Goal: Information Seeking & Learning: Learn about a topic

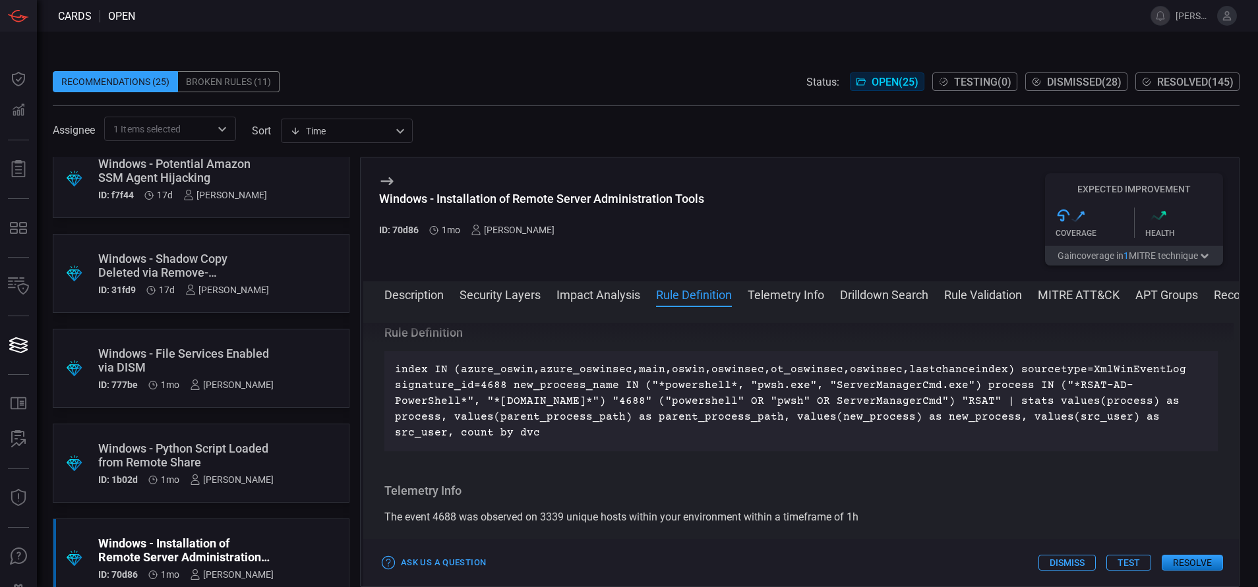
scroll to position [16, 0]
drag, startPoint x: 0, startPoint y: 0, endPoint x: 185, endPoint y: 358, distance: 402.7
click at [185, 358] on div "Windows - File Services Enabled via DISM" at bounding box center [185, 362] width 175 height 28
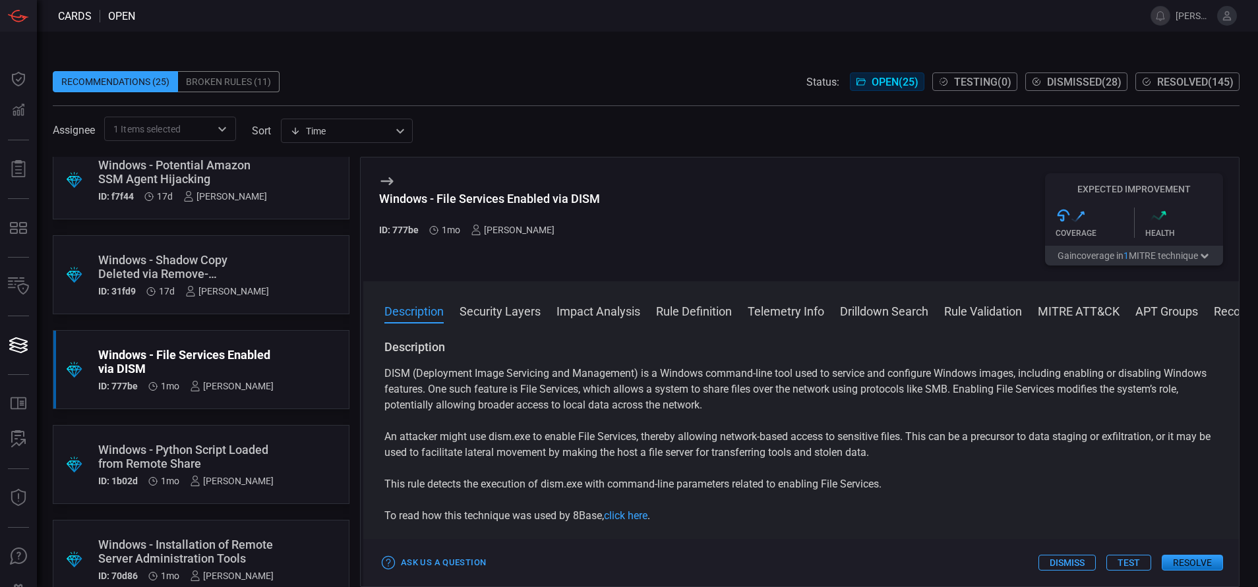
click at [600, 197] on div "Windows - File Services Enabled via DISM ID: 777be 1mo [PERSON_NAME] Expected I…" at bounding box center [800, 220] width 875 height 124
drag, startPoint x: 378, startPoint y: 196, endPoint x: 430, endPoint y: 279, distance: 97.5
click at [430, 279] on div "Windows - File Services Enabled via DISM ID: 777be 1mo [PERSON_NAME] Expected I…" at bounding box center [800, 220] width 875 height 124
drag, startPoint x: 430, startPoint y: 279, endPoint x: 603, endPoint y: 199, distance: 190.8
click at [603, 199] on div "Windows - File Services Enabled via DISM ID: 777be 1mo [PERSON_NAME] Expected I…" at bounding box center [800, 220] width 875 height 124
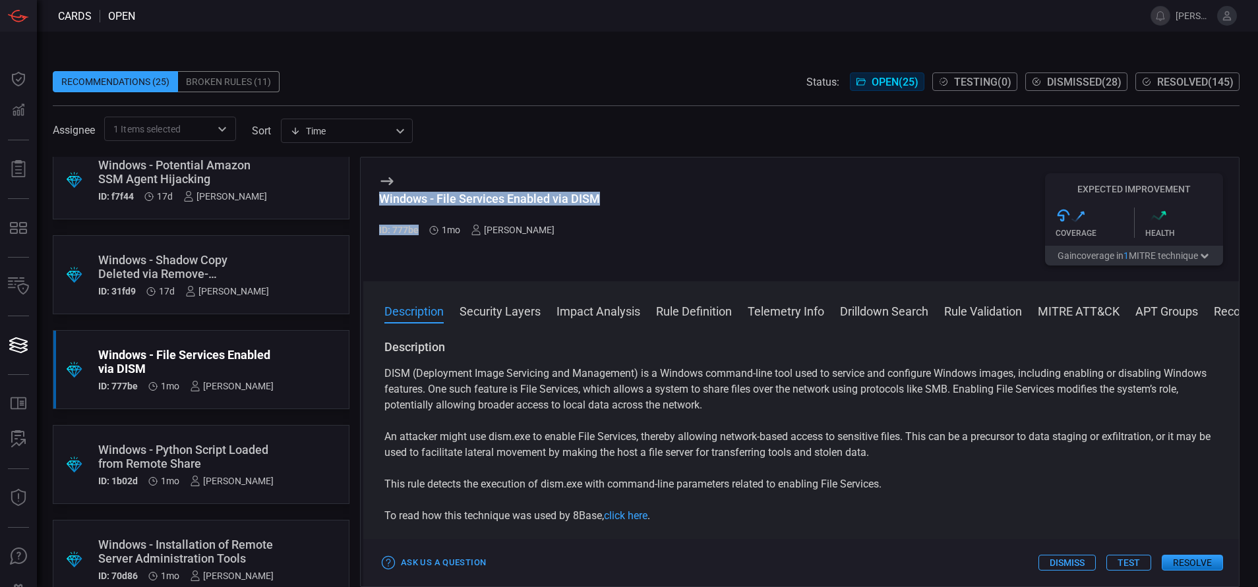
click at [606, 196] on div "Windows - File Services Enabled via DISM ID: 777be 1mo [PERSON_NAME] Expected I…" at bounding box center [800, 220] width 875 height 124
drag, startPoint x: 606, startPoint y: 196, endPoint x: 378, endPoint y: 193, distance: 228.7
click at [378, 193] on div "Windows - File Services Enabled via DISM ID: 777be 1mo [PERSON_NAME] Expected I…" at bounding box center [800, 220] width 875 height 124
copy div "Windows - File Services Enabled via DISM"
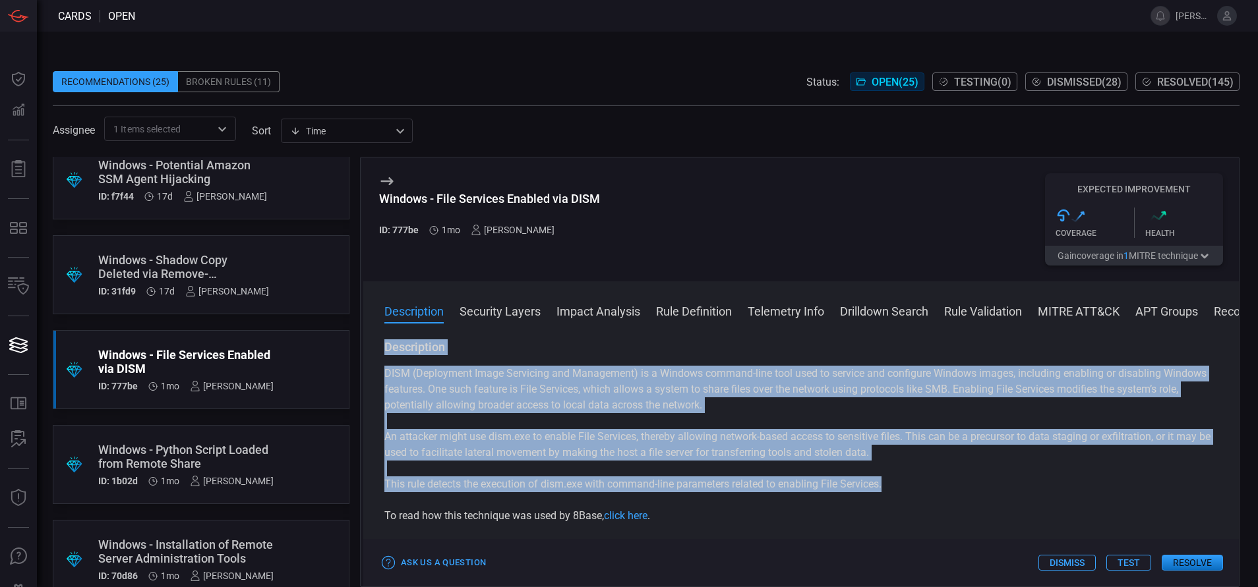
drag, startPoint x: 385, startPoint y: 351, endPoint x: 887, endPoint y: 484, distance: 519.8
click at [887, 484] on div "Description DISM (Deployment Image Servicing and Management) is a Windows comma…" at bounding box center [800, 431] width 833 height 185
copy div "Description DISM (Deployment Image Servicing and Management) is a Windows comma…"
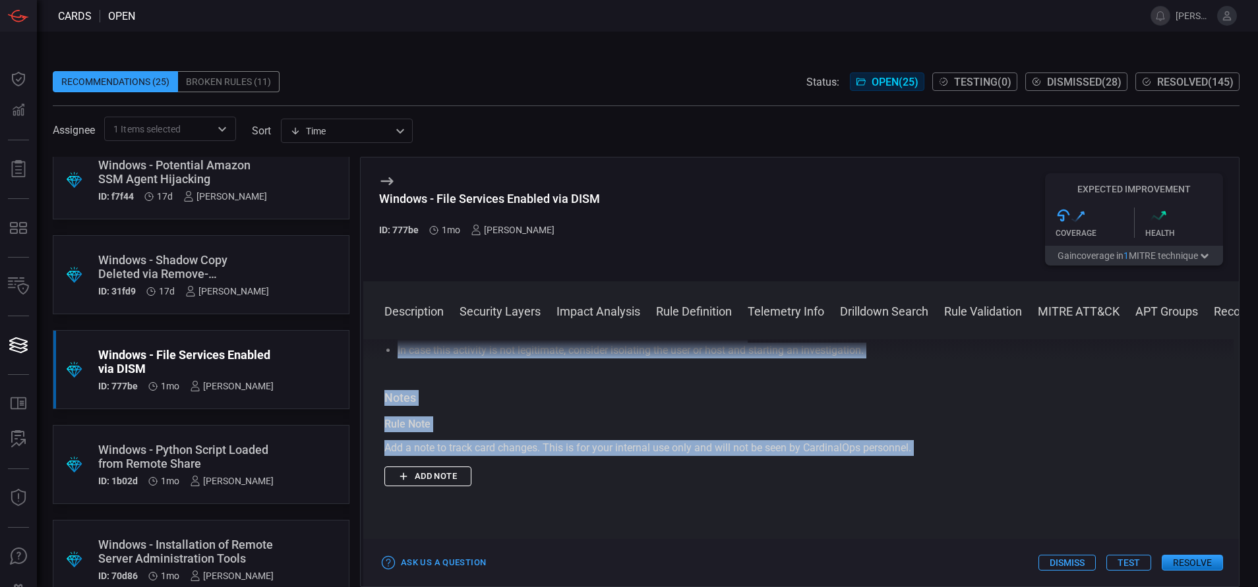
scroll to position [1617, 0]
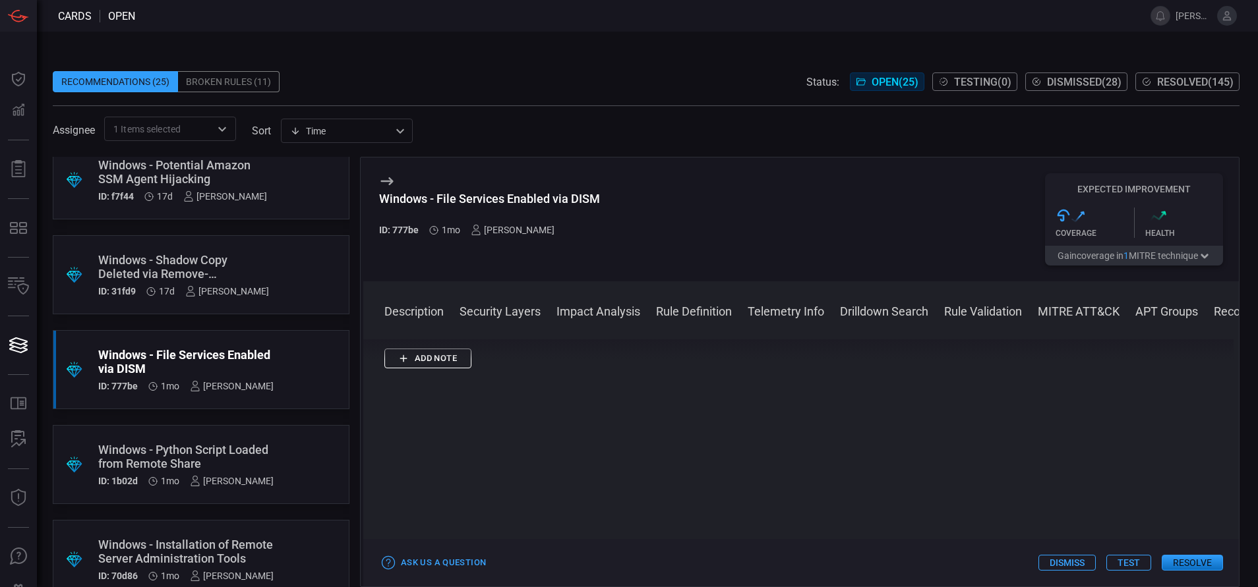
drag, startPoint x: 384, startPoint y: 376, endPoint x: 530, endPoint y: 458, distance: 167.3
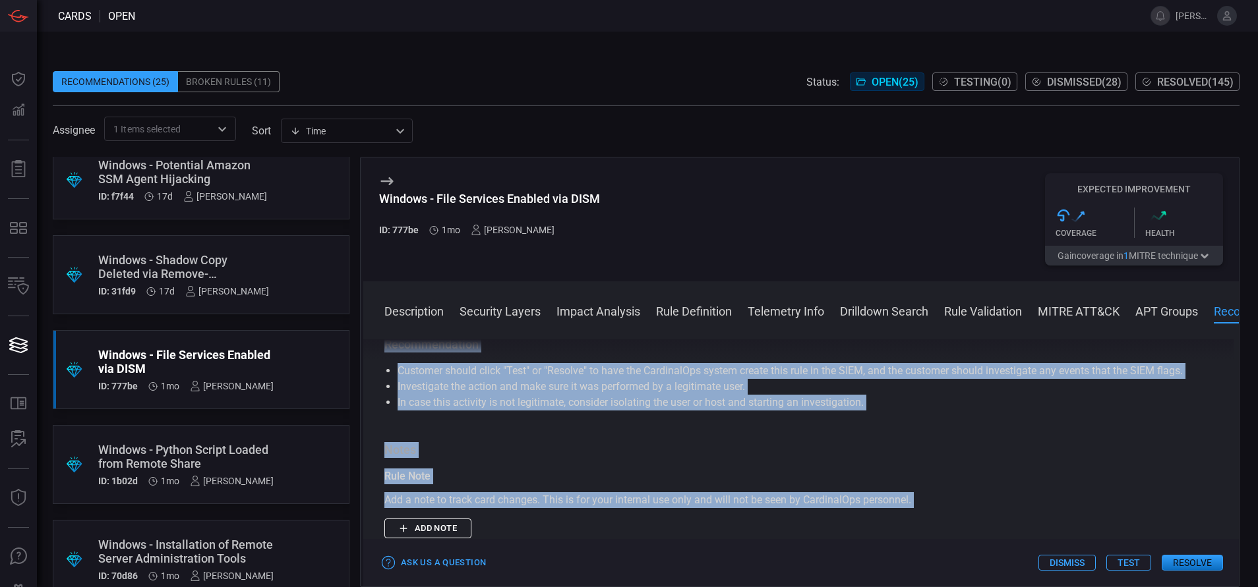
scroll to position [1440, 0]
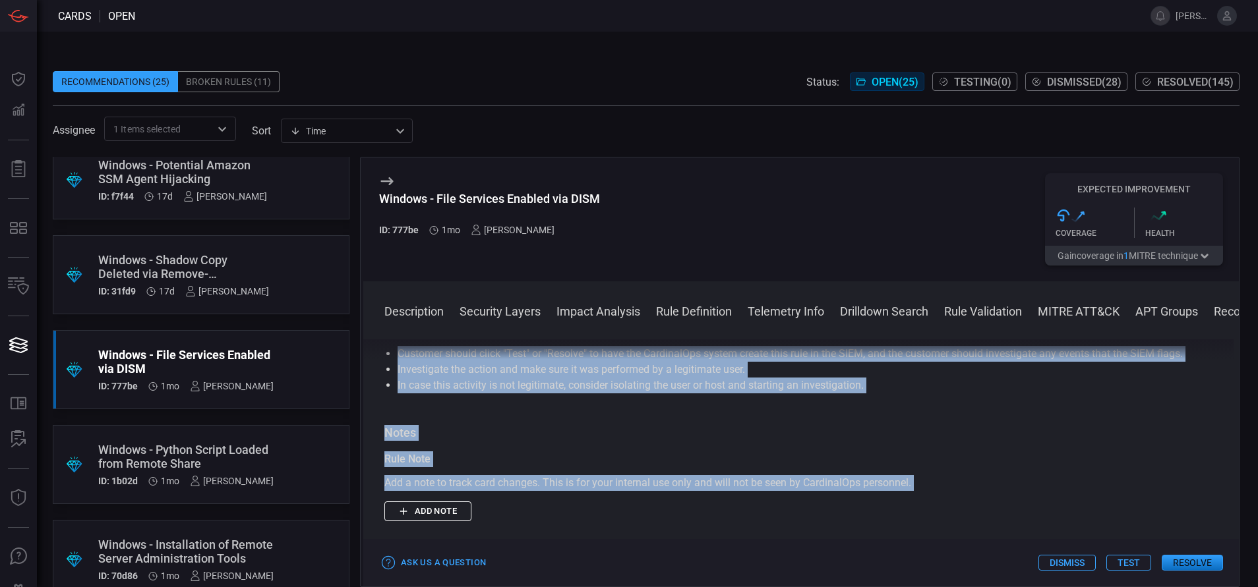
copy div "Rule Definition index IN (azure_oswin,azure_oswinsec,main,oswin,oswinsec,ot_osw…"
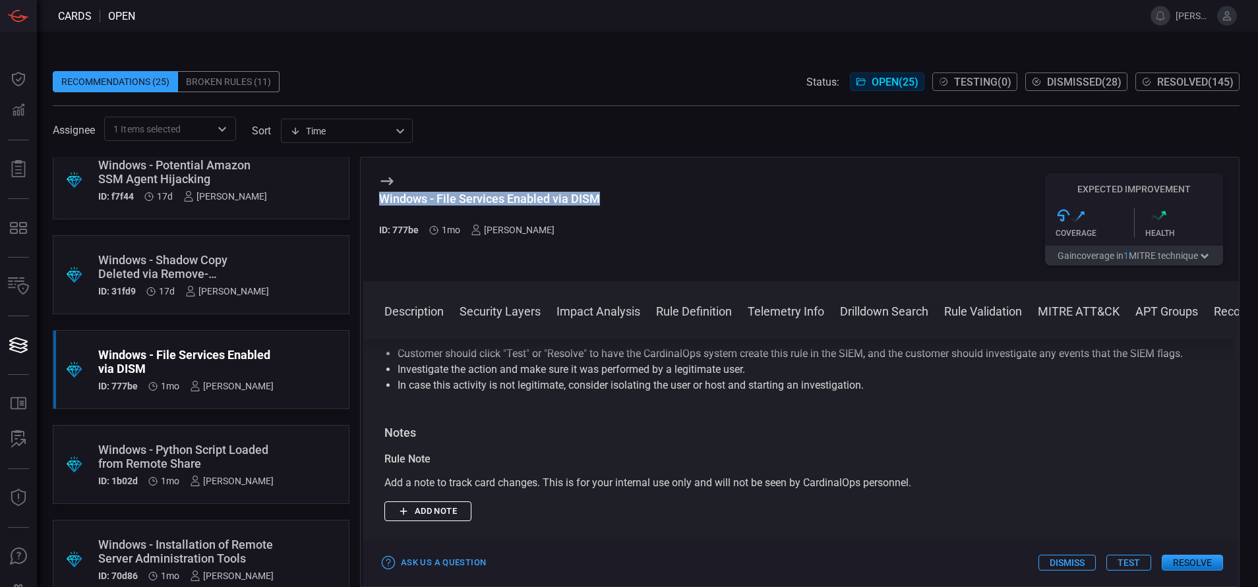
drag, startPoint x: 602, startPoint y: 197, endPoint x: 358, endPoint y: 205, distance: 244.7
click at [358, 205] on div ".suggested_cards_icon{fill:url(#suggested_cards_icon);} Windows - Potential Ama…" at bounding box center [646, 372] width 1186 height 430
copy div "Windows - File Services Enabled via DISM"
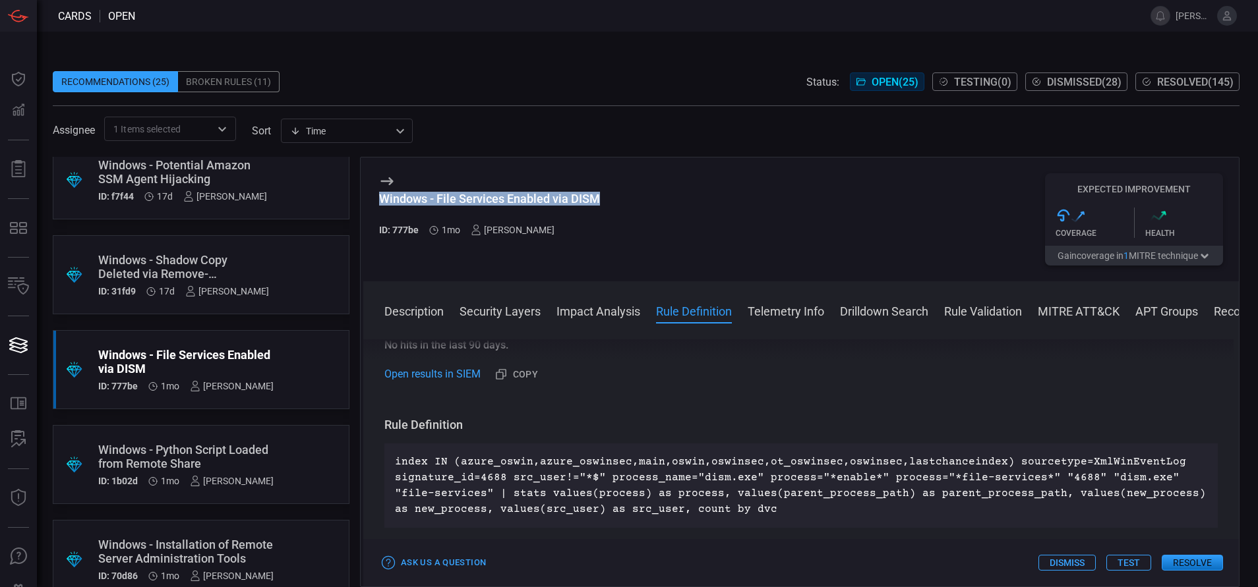
scroll to position [510, 0]
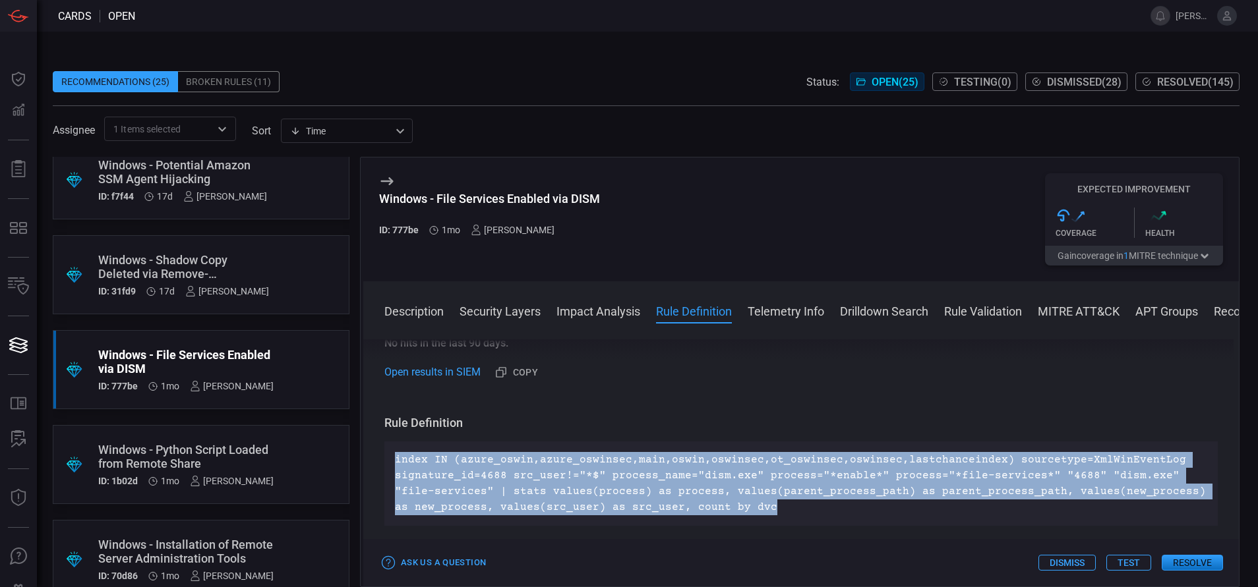
drag, startPoint x: 765, startPoint y: 510, endPoint x: 359, endPoint y: 455, distance: 409.0
click at [359, 455] on div ".suggested_cards_icon{fill:url(#suggested_cards_icon);} Windows - Potential Ama…" at bounding box center [646, 372] width 1186 height 430
copy p "index IN (azure_oswin,azure_oswinsec,main,oswin,oswinsec,ot_oswinsec,oswinsec,l…"
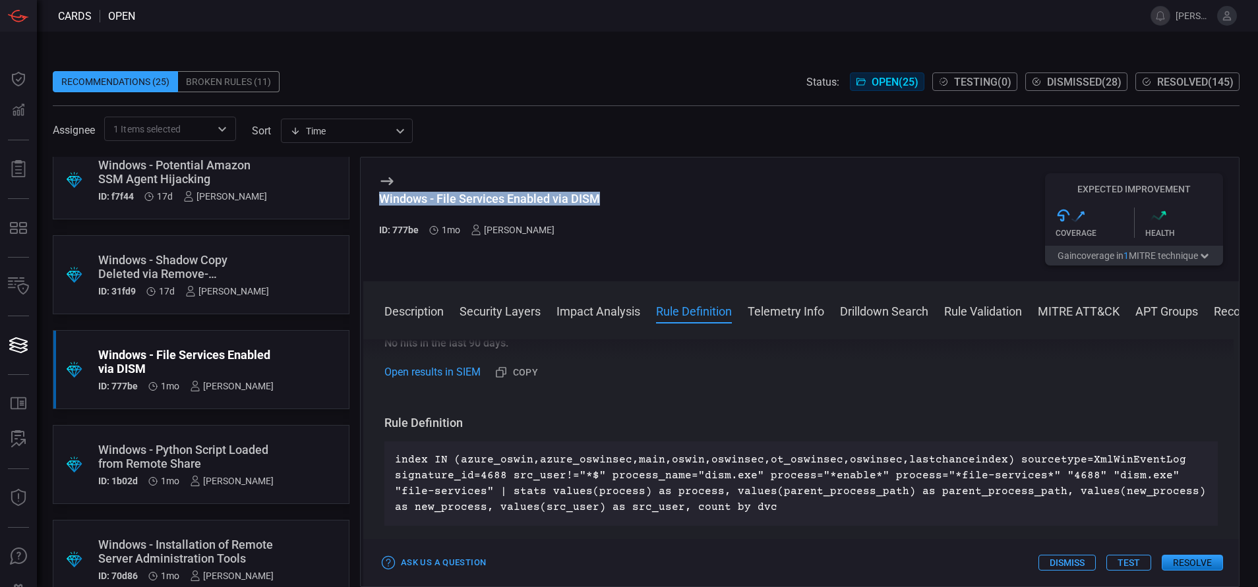
drag, startPoint x: 605, startPoint y: 194, endPoint x: 370, endPoint y: 198, distance: 234.7
click at [370, 198] on div "Windows - File Services Enabled via DISM ID: 777be 1mo [PERSON_NAME] Expected I…" at bounding box center [800, 220] width 875 height 124
copy div "Windows - File Services Enabled via DISM"
click at [1036, 308] on div "Description Security Layers Impact Analysis Rule Definition Telemetry Info Dril…" at bounding box center [811, 311] width 854 height 16
click at [1055, 310] on button "MITRE ATT&CK" at bounding box center [1078, 311] width 82 height 16
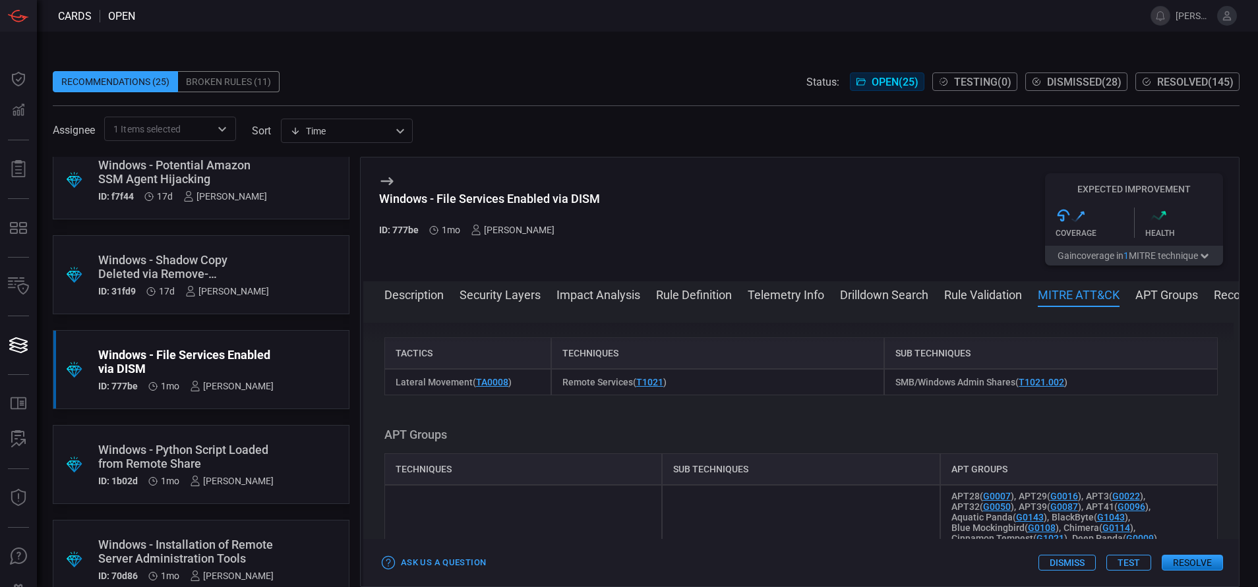
scroll to position [1087, 0]
drag, startPoint x: 470, startPoint y: 385, endPoint x: 394, endPoint y: 378, distance: 76.1
click at [394, 378] on div "Lateral Movement ( TA0008 )" at bounding box center [467, 383] width 167 height 26
copy span "Lateral Movement"
click at [394, 378] on div "Lateral Movement ( TA0008 )" at bounding box center [467, 383] width 167 height 26
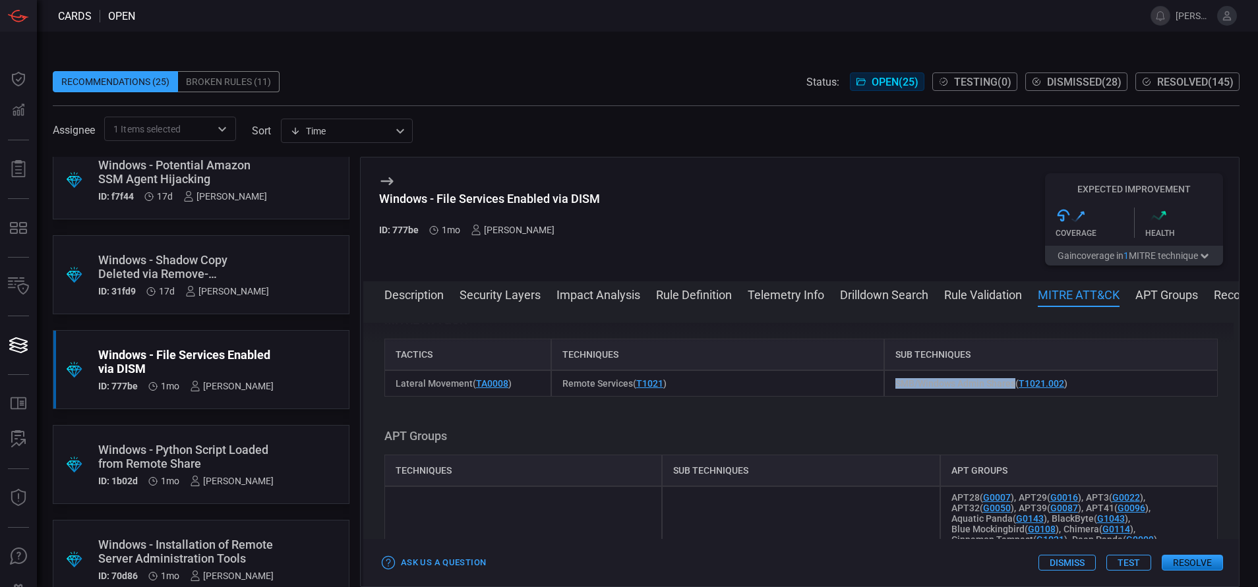
drag, startPoint x: 1007, startPoint y: 382, endPoint x: 886, endPoint y: 386, distance: 120.7
click at [895, 386] on span "SMB/Windows Admin Shares ( T1021.002 )" at bounding box center [981, 383] width 172 height 11
copy span "SMB/Windows Admin Shares"
click at [430, 297] on button "Description" at bounding box center [413, 294] width 59 height 16
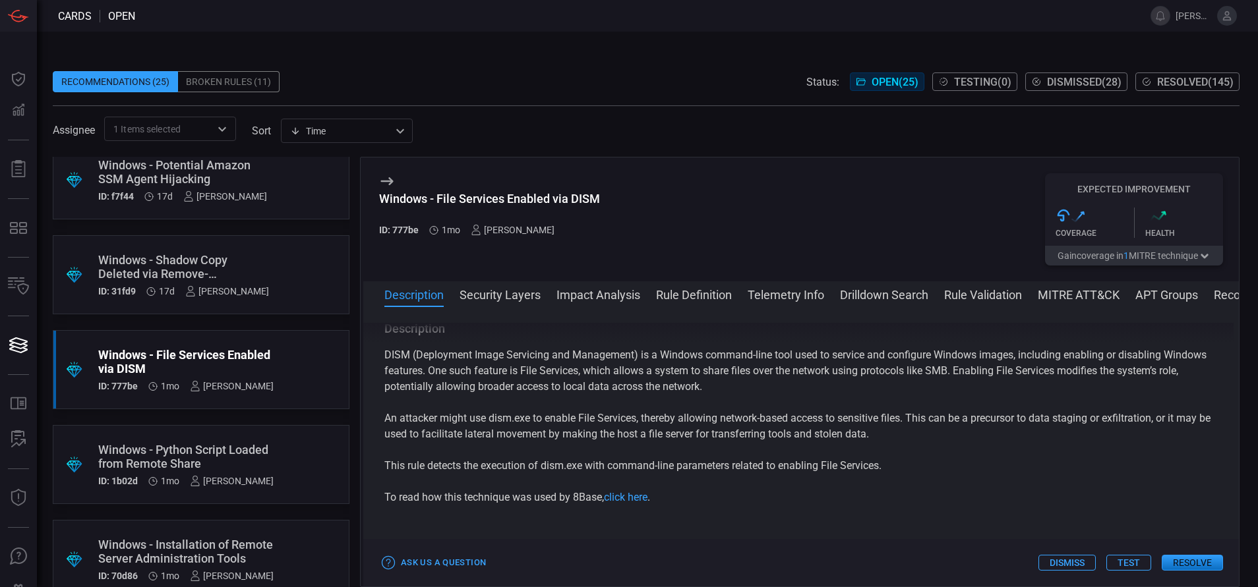
scroll to position [0, 0]
click at [618, 500] on link "click here" at bounding box center [626, 499] width 44 height 13
click at [884, 287] on button "Drilldown Search" at bounding box center [884, 294] width 88 height 16
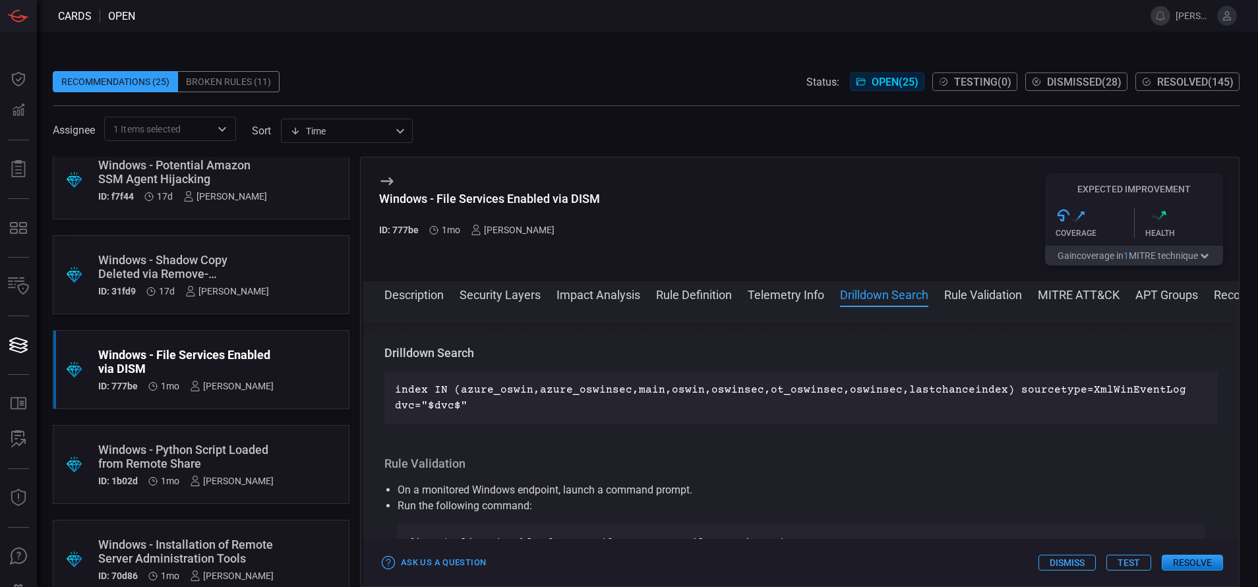
scroll to position [789, 0]
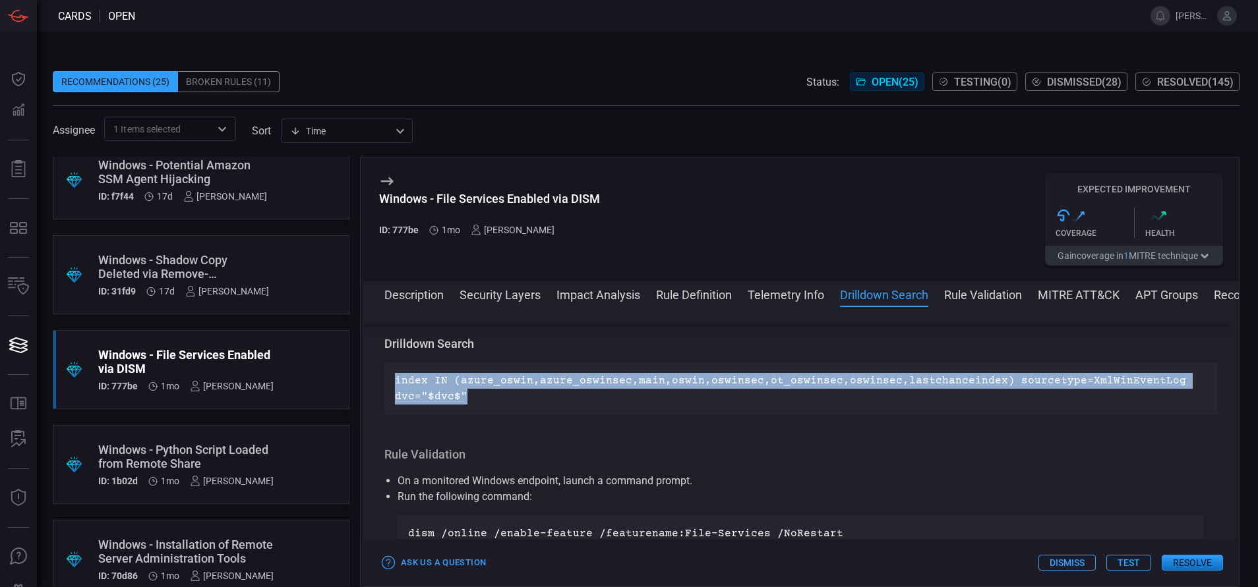
drag, startPoint x: 486, startPoint y: 402, endPoint x: 392, endPoint y: 375, distance: 98.0
click at [392, 375] on div "index IN (azure_oswin,azure_oswinsec,main,oswin,oswinsec,ot_oswinsec,oswinsec,l…" at bounding box center [800, 389] width 833 height 53
copy p "index IN (azure_oswin,azure_oswinsec,main,oswin,oswinsec,ot_oswinsec,oswinsec,l…"
click at [672, 294] on button "Rule Definition" at bounding box center [694, 294] width 76 height 16
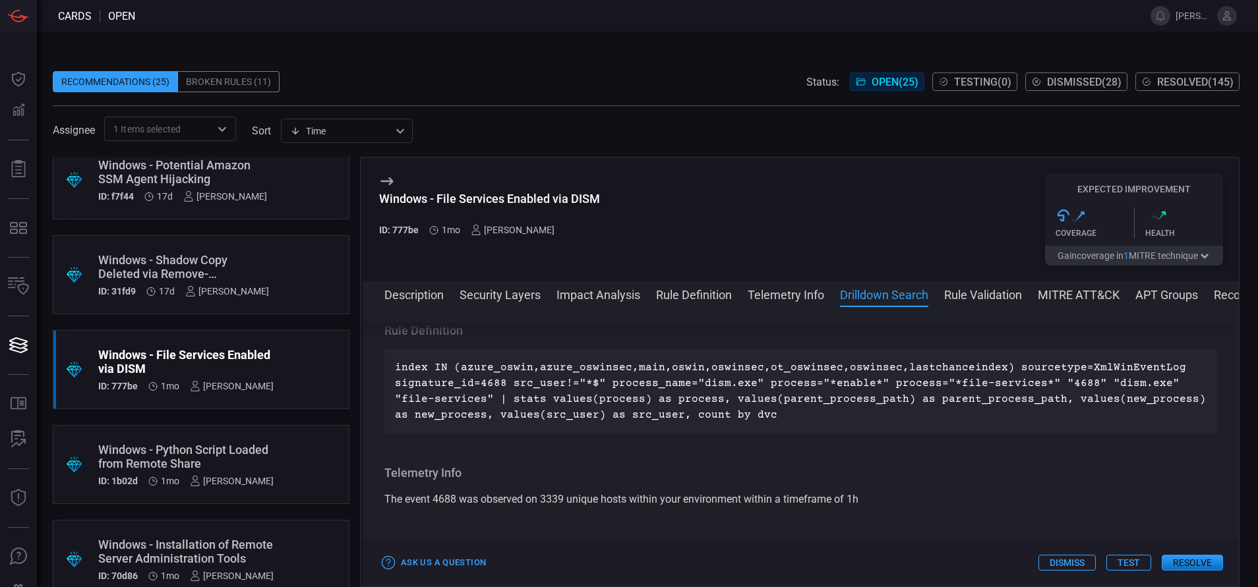
scroll to position [573, 0]
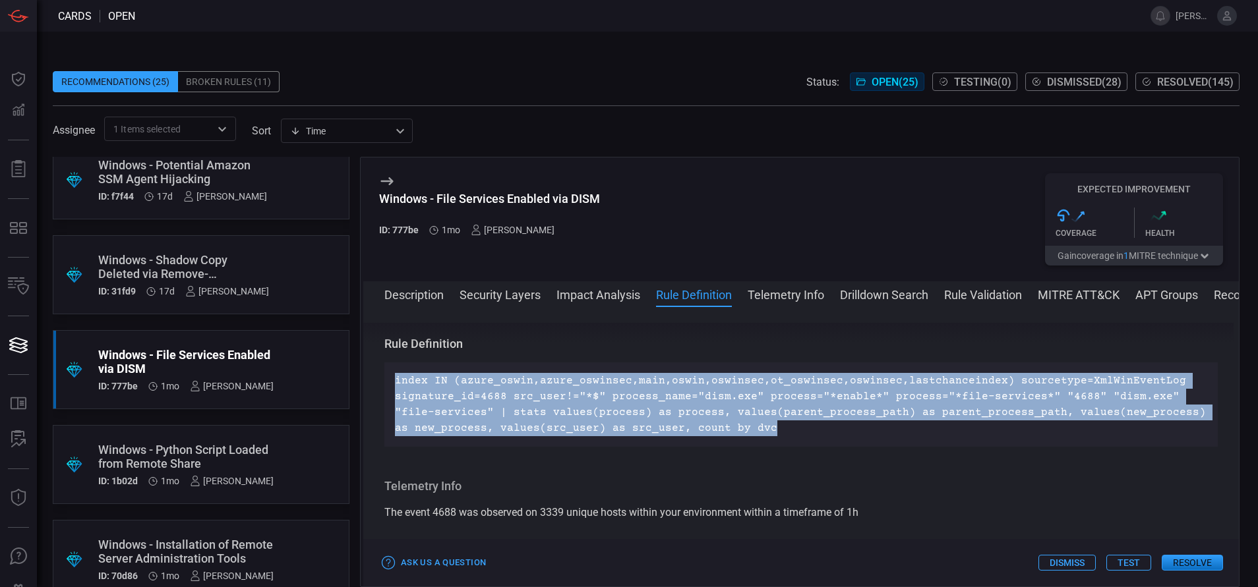
drag, startPoint x: 747, startPoint y: 431, endPoint x: 371, endPoint y: 376, distance: 380.3
click at [371, 376] on div "Description DISM (Deployment Image Servicing and Management) is a Windows comma…" at bounding box center [800, 444] width 875 height 243
copy p "index IN (azure_oswin,azure_oswinsec,main,oswin,oswinsec,ot_oswinsec,oswinsec,l…"
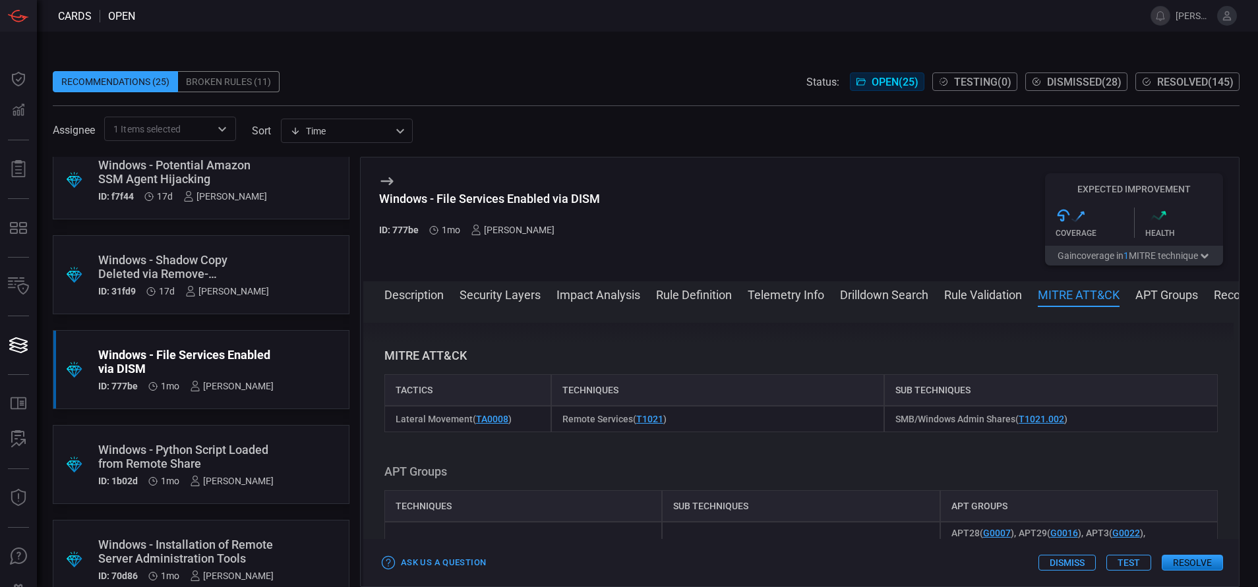
scroll to position [1053, 0]
click at [181, 541] on div "Windows - Installation of Remote Server Administration Tools" at bounding box center [185, 552] width 175 height 28
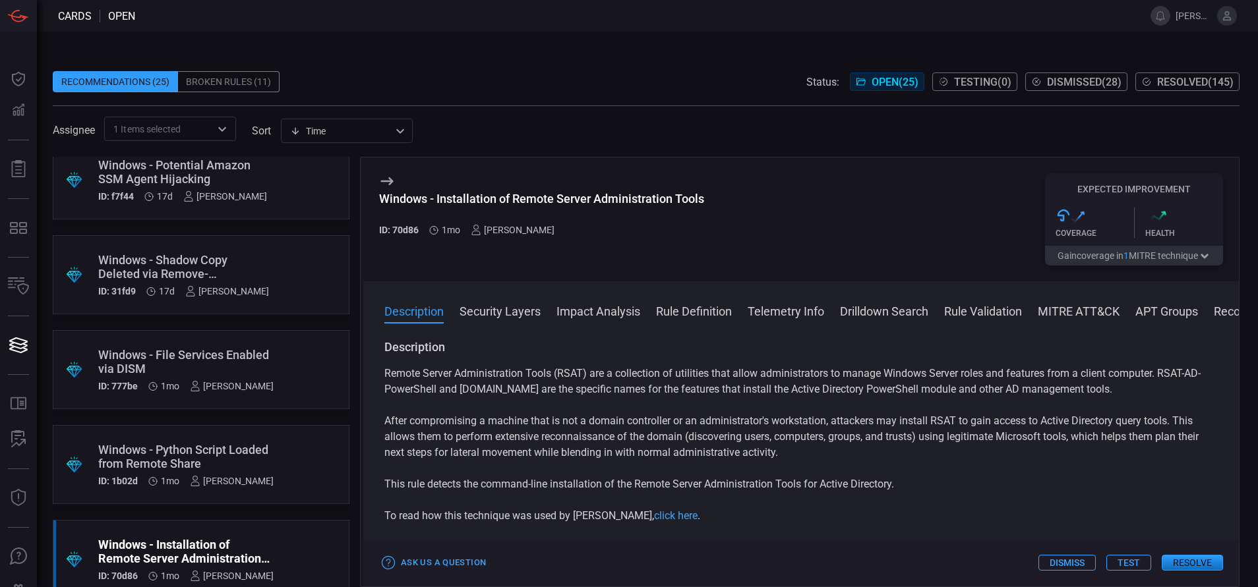
click at [1068, 313] on button "MITRE ATT&CK" at bounding box center [1078, 311] width 82 height 16
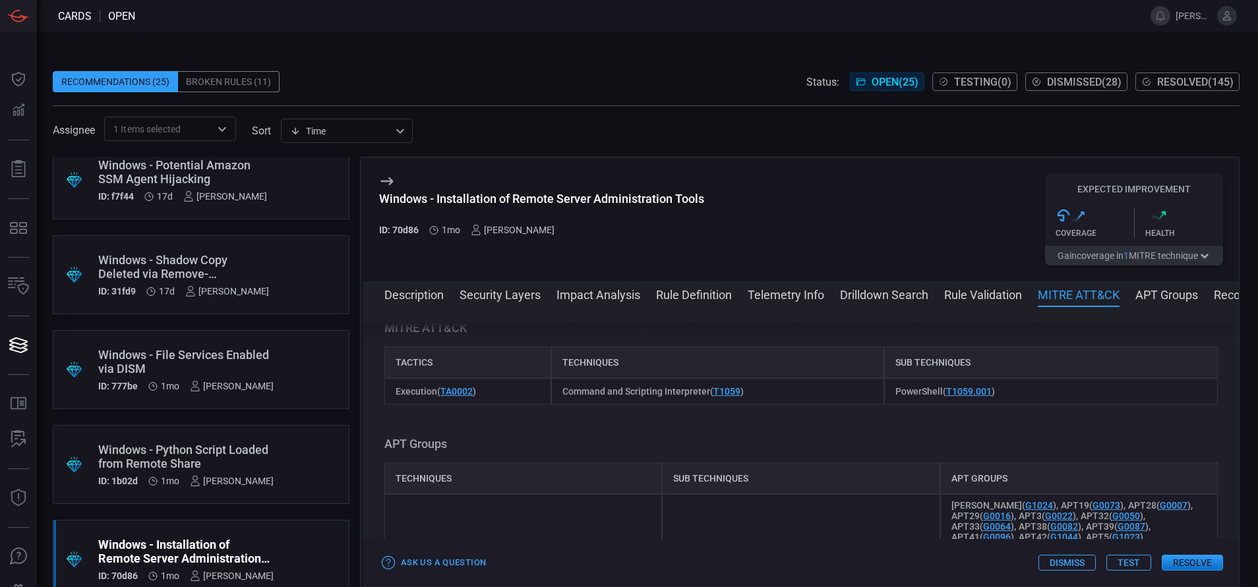
scroll to position [1085, 0]
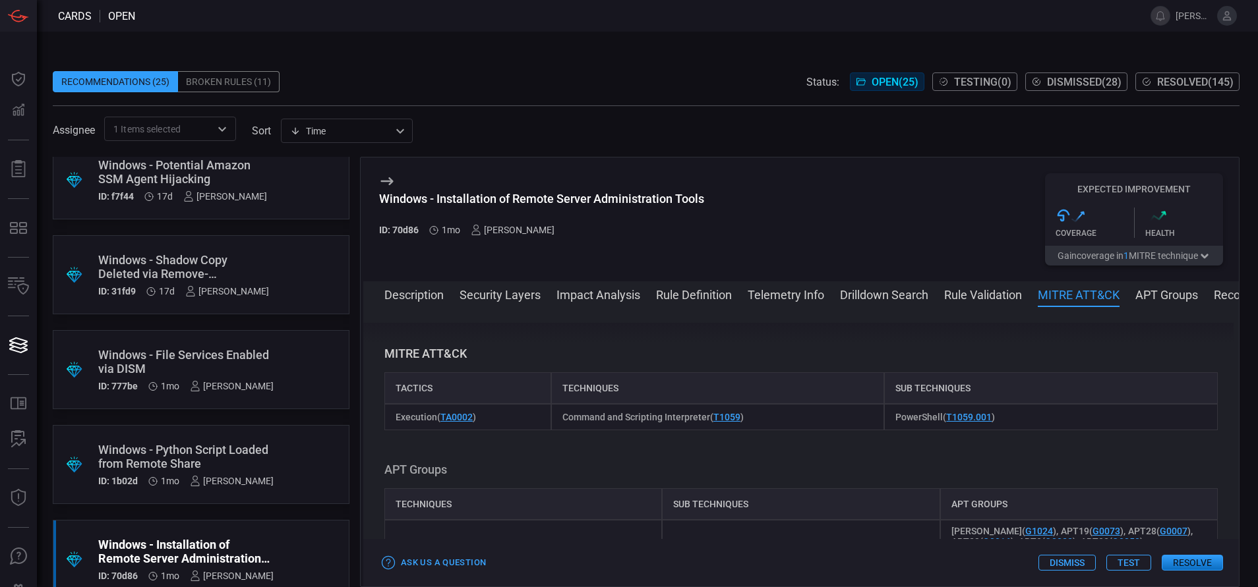
click at [184, 470] on div "Windows - Python Script Loaded from Remote Share" at bounding box center [185, 457] width 175 height 28
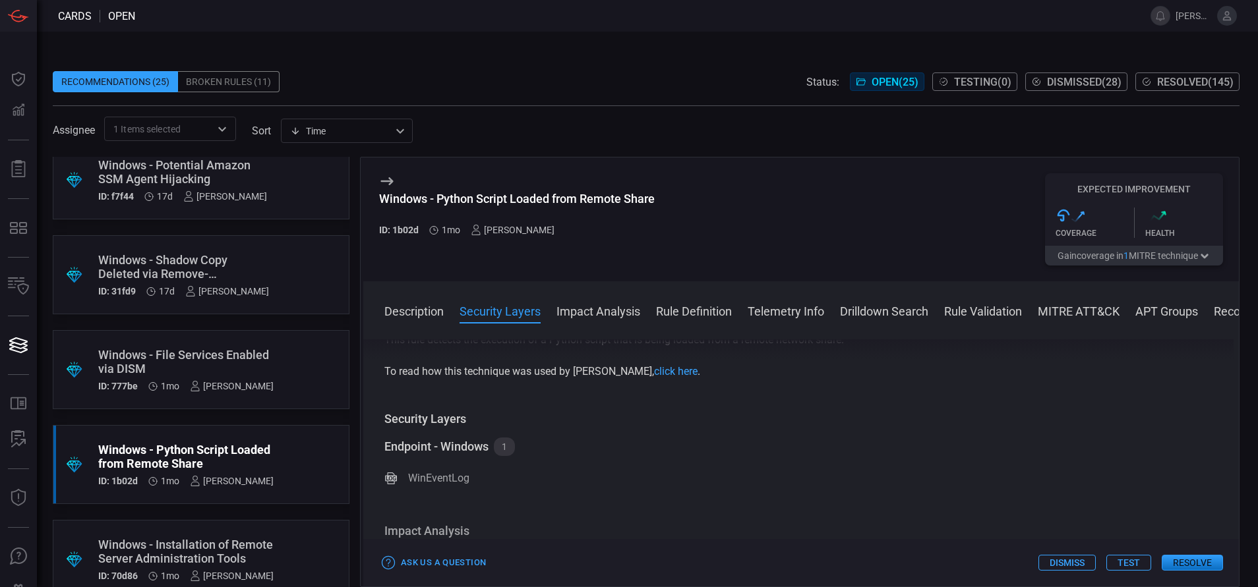
scroll to position [160, 0]
click at [1075, 313] on button "MITRE ATT&CK" at bounding box center [1078, 311] width 82 height 16
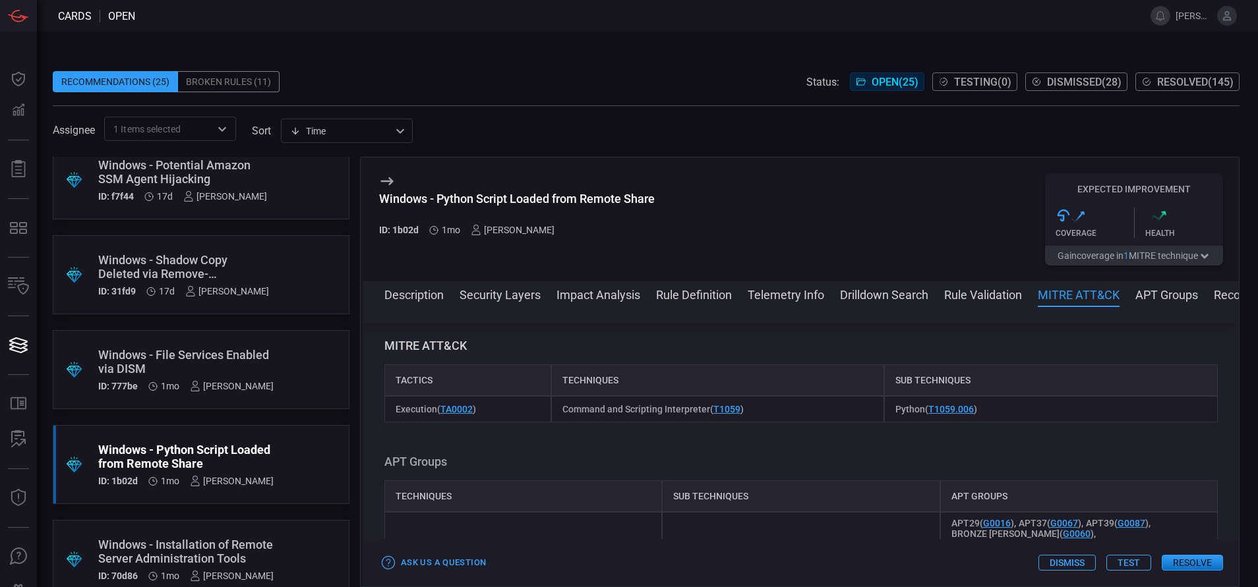
scroll to position [1196, 0]
click at [156, 355] on div "Windows - File Services Enabled via DISM" at bounding box center [185, 362] width 175 height 28
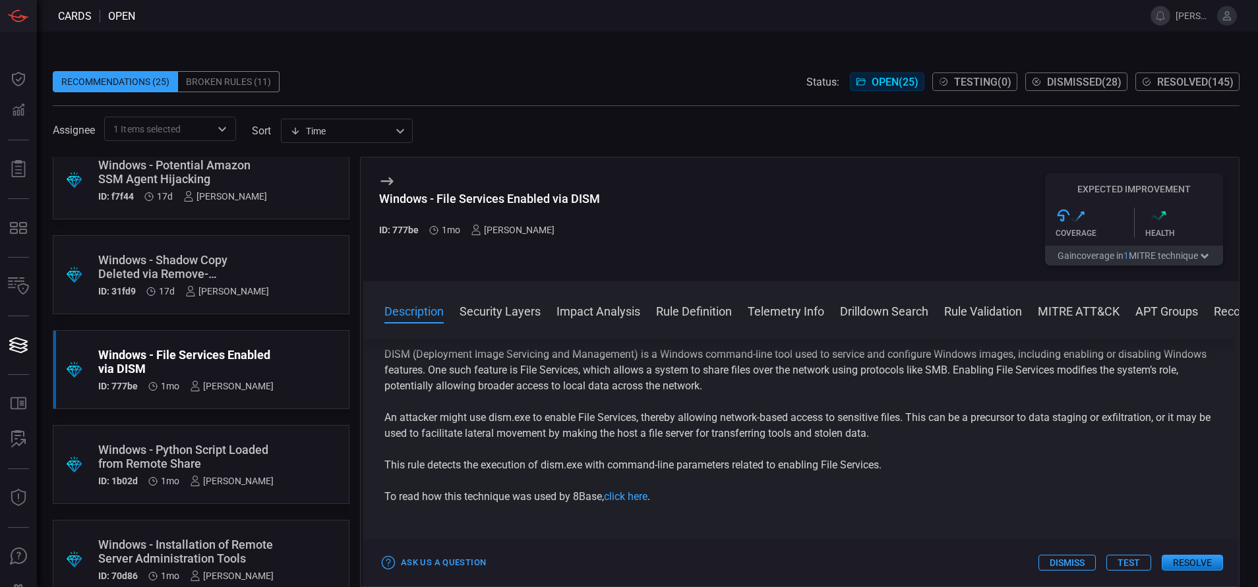
scroll to position [20, 0]
click at [1081, 318] on button "MITRE ATT&CK" at bounding box center [1078, 311] width 82 height 16
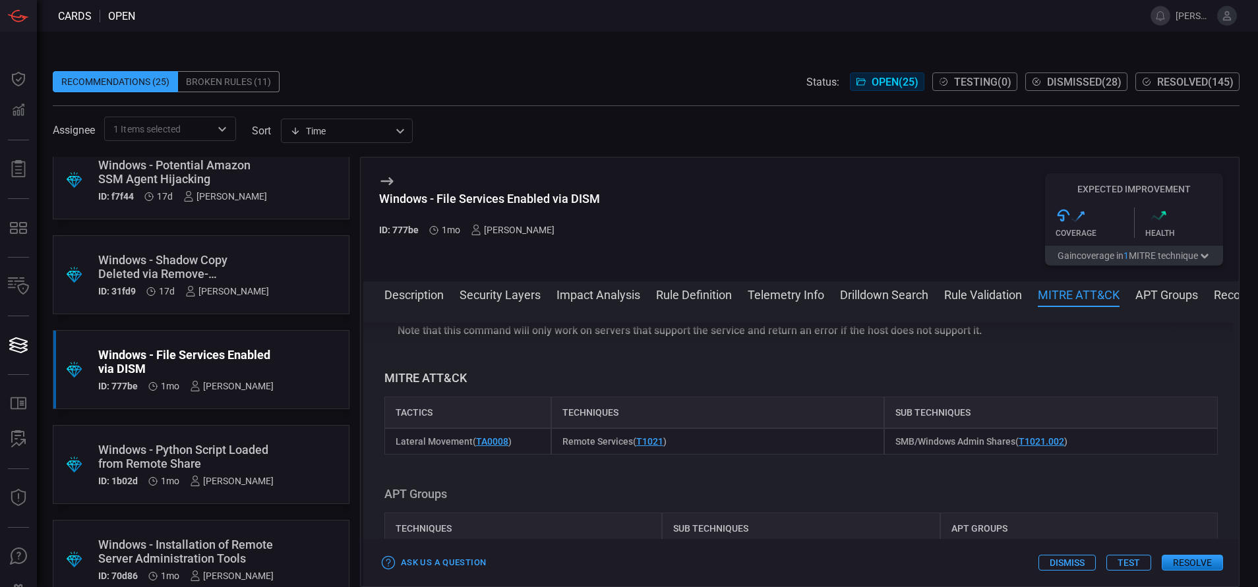
scroll to position [1063, 0]
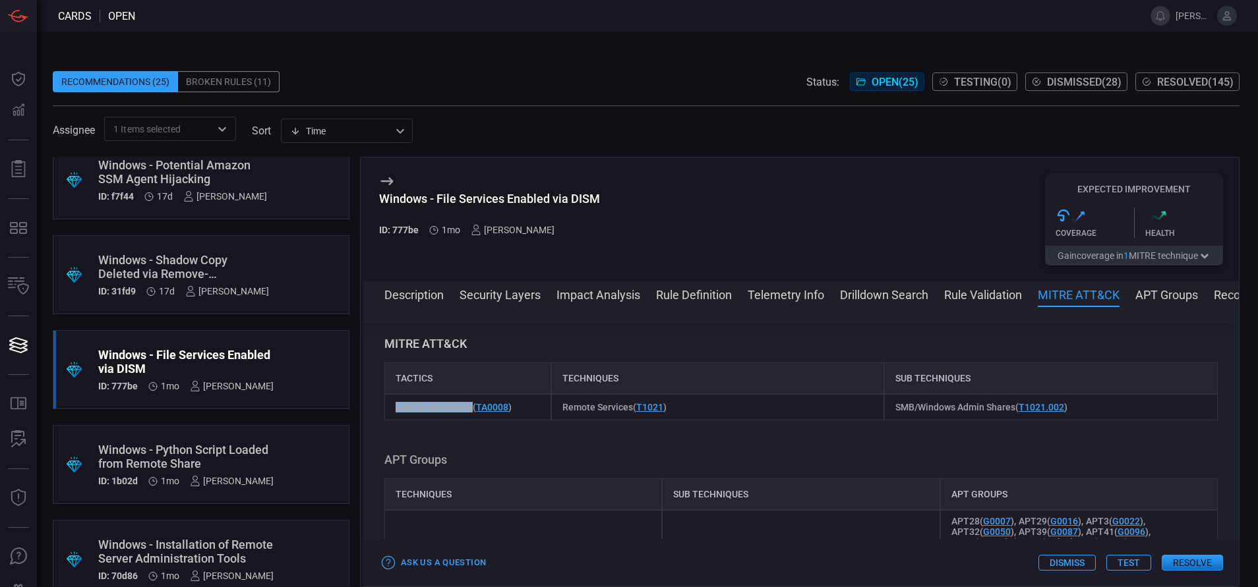
drag, startPoint x: 470, startPoint y: 409, endPoint x: 394, endPoint y: 409, distance: 75.8
click at [394, 409] on div "Lateral Movement ( TA0008 )" at bounding box center [467, 407] width 167 height 26
